Goal: Find specific page/section: Find specific page/section

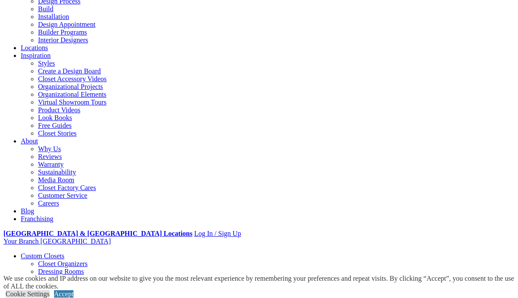
scroll to position [121, 0]
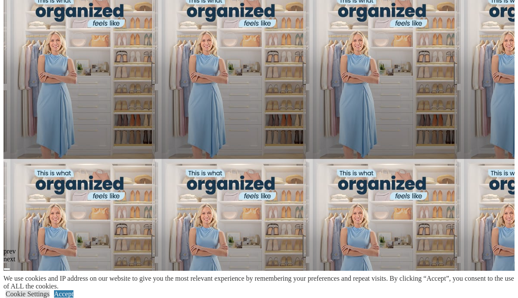
scroll to position [881, 0]
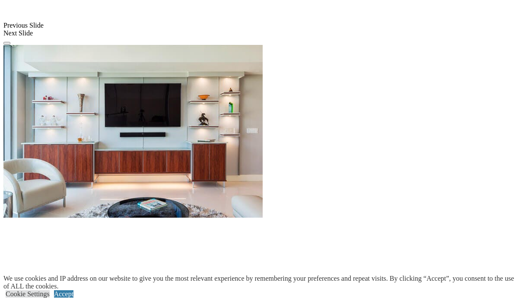
scroll to position [829, 0]
